Goal: Information Seeking & Learning: Find specific fact

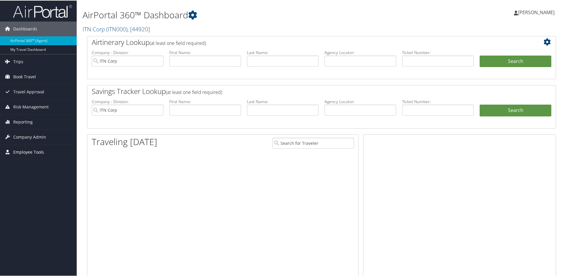
click at [26, 153] on span "Employee Tools" at bounding box center [28, 151] width 31 height 15
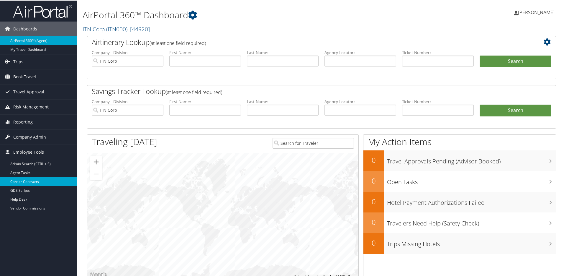
click at [35, 179] on link "Carrier Contracts" at bounding box center [38, 180] width 77 height 9
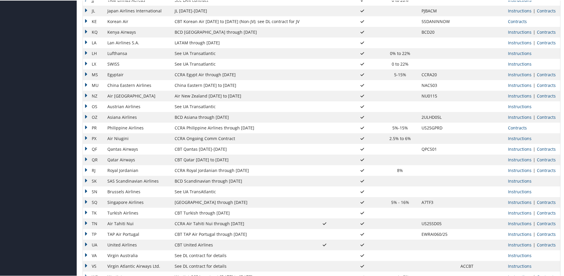
scroll to position [380, 0]
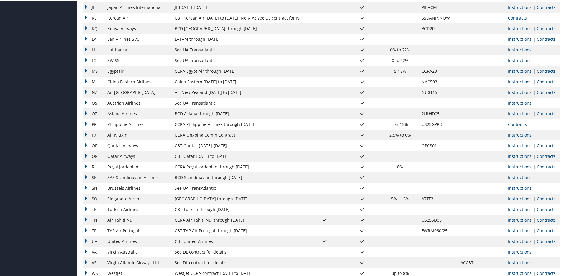
click at [540, 145] on link "Contracts" at bounding box center [546, 145] width 19 height 6
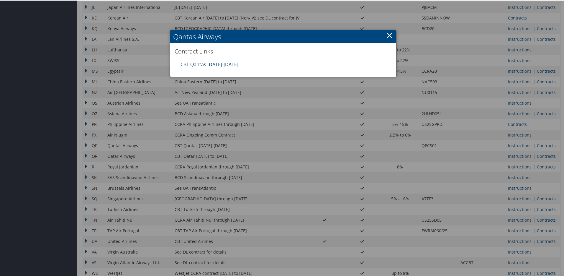
click at [214, 63] on link "CBT Qantas 7.1.25-6.30.26" at bounding box center [210, 63] width 58 height 6
click at [389, 34] on link "×" at bounding box center [389, 35] width 7 height 12
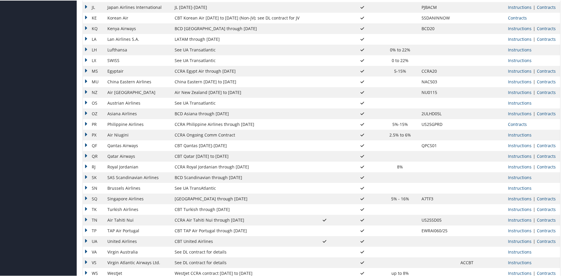
scroll to position [403, 0]
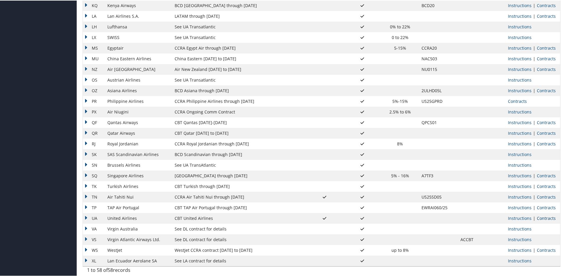
click at [543, 218] on link "Contracts" at bounding box center [546, 217] width 19 height 6
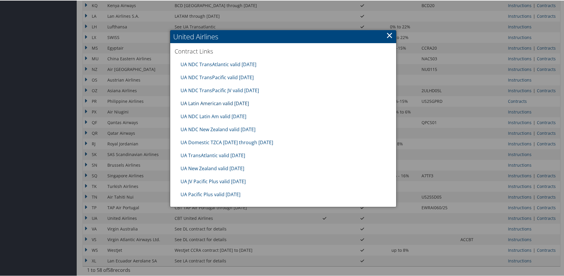
click at [218, 102] on link "UA Latin American valid Sep2025" at bounding box center [215, 102] width 68 height 6
click at [227, 155] on link "UA TransAtlantic valid Sep2025" at bounding box center [213, 154] width 65 height 6
click at [218, 195] on link "UA Pacific Plus valid Sep2025" at bounding box center [211, 193] width 60 height 6
click at [389, 36] on link "×" at bounding box center [389, 35] width 7 height 12
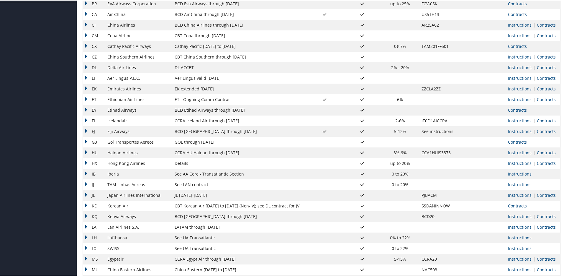
scroll to position [0, 0]
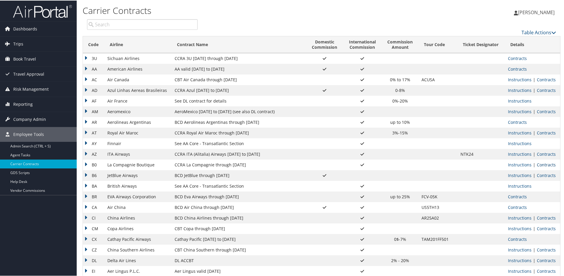
click at [540, 164] on link "Contracts" at bounding box center [546, 164] width 19 height 6
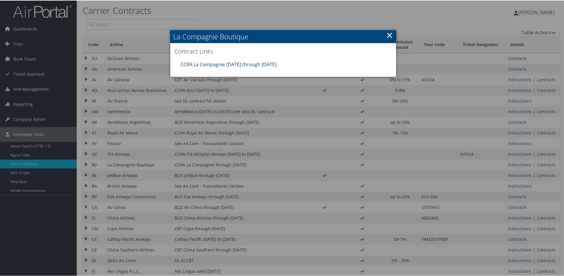
click at [254, 64] on link "CCRA La Compagnie 07.01.25 through 06.30.27" at bounding box center [229, 63] width 96 height 6
click at [388, 34] on link "×" at bounding box center [389, 35] width 7 height 12
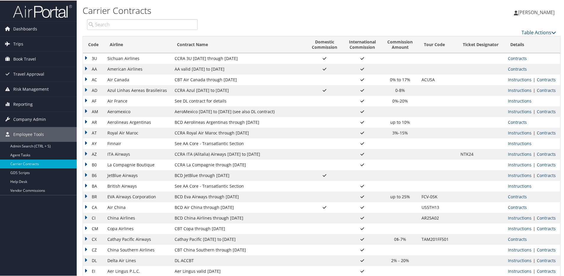
click at [203, 80] on td "CBT Air Canada through 9.30.25" at bounding box center [239, 79] width 134 height 11
click at [543, 111] on link "Contracts" at bounding box center [546, 111] width 19 height 6
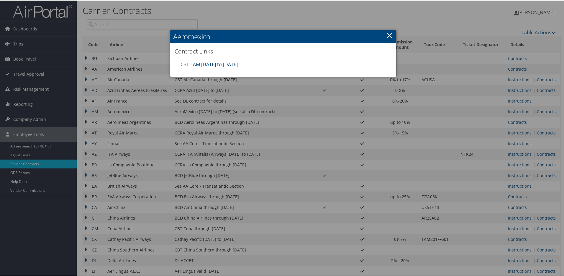
click at [221, 61] on link "CBT - AM 4.1.25 to 3.31.26" at bounding box center [209, 63] width 57 height 6
click at [388, 33] on link "×" at bounding box center [389, 35] width 7 height 12
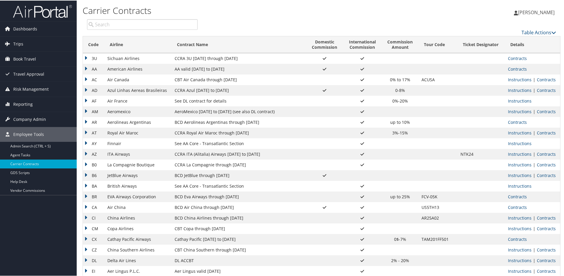
click at [245, 121] on td "BCD Aerolineas Argentinas through 12.31.25" at bounding box center [239, 121] width 134 height 11
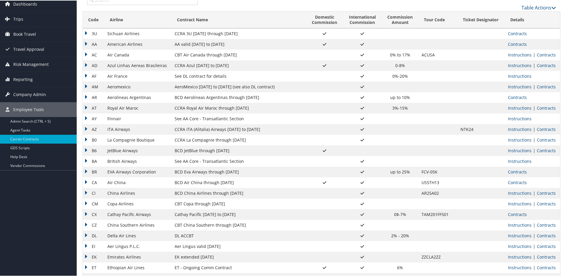
scroll to position [25, 0]
click at [225, 137] on td "CCRA La Compagnie through 6.30.27" at bounding box center [239, 139] width 134 height 11
click at [219, 152] on td "BCD JetBlue through 9.30.25" at bounding box center [239, 149] width 134 height 11
click at [219, 148] on td "BCD JetBlue through 9.30.25" at bounding box center [239, 149] width 134 height 11
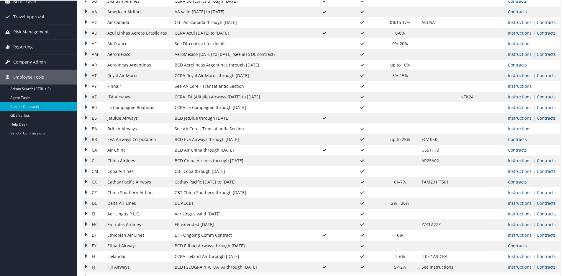
scroll to position [60, 0]
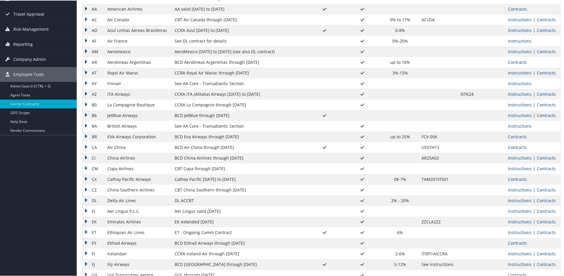
click at [551, 116] on link "Contracts" at bounding box center [546, 115] width 19 height 6
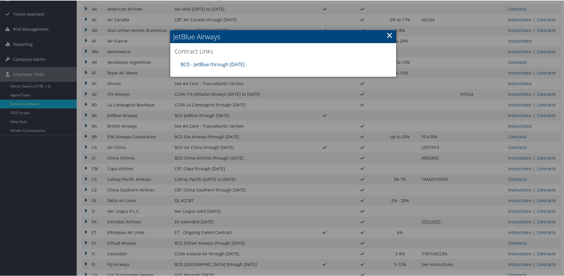
click at [247, 136] on div at bounding box center [283, 138] width 566 height 276
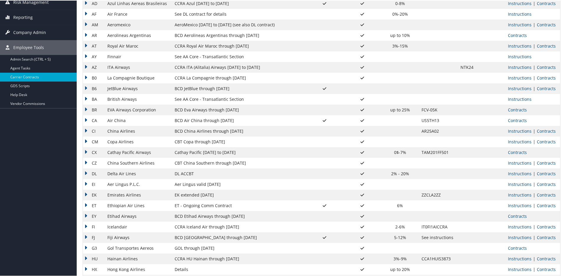
scroll to position [87, 0]
click at [226, 110] on td "BCD Eva Airways through 3.31.26" at bounding box center [239, 108] width 134 height 11
click at [516, 108] on link "Contracts" at bounding box center [517, 109] width 19 height 6
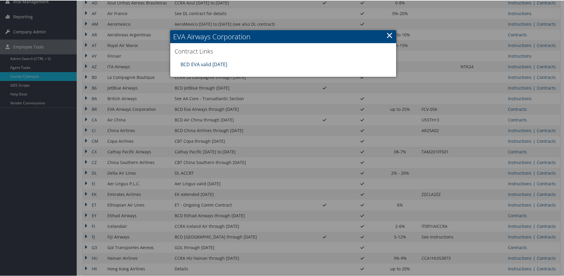
click at [218, 63] on link "BCD EVA valid 31MAR26" at bounding box center [204, 63] width 47 height 6
click at [386, 35] on link "×" at bounding box center [389, 35] width 7 height 12
